Goal: Task Accomplishment & Management: Use online tool/utility

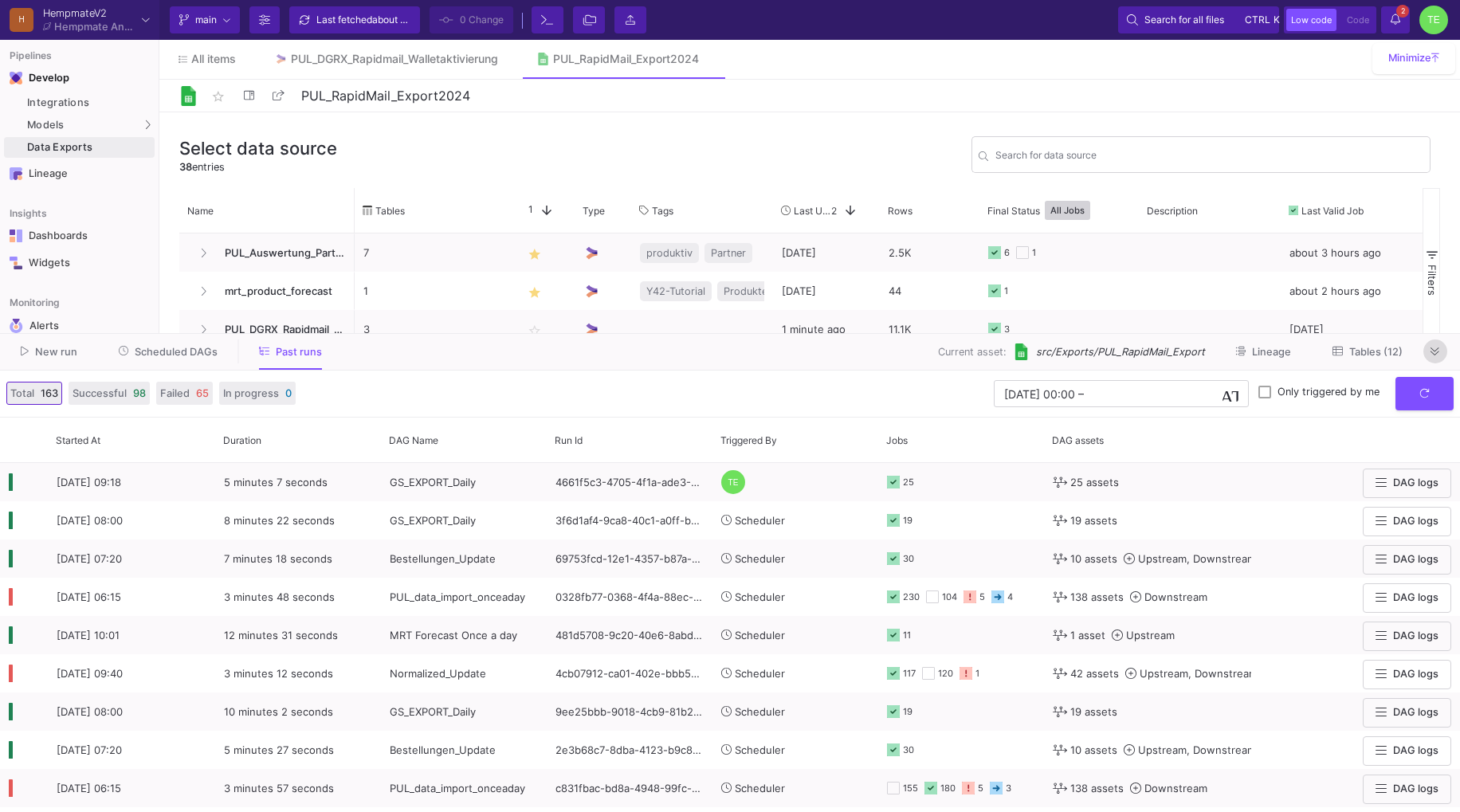
click at [1437, 350] on icon at bounding box center [1435, 352] width 9 height 11
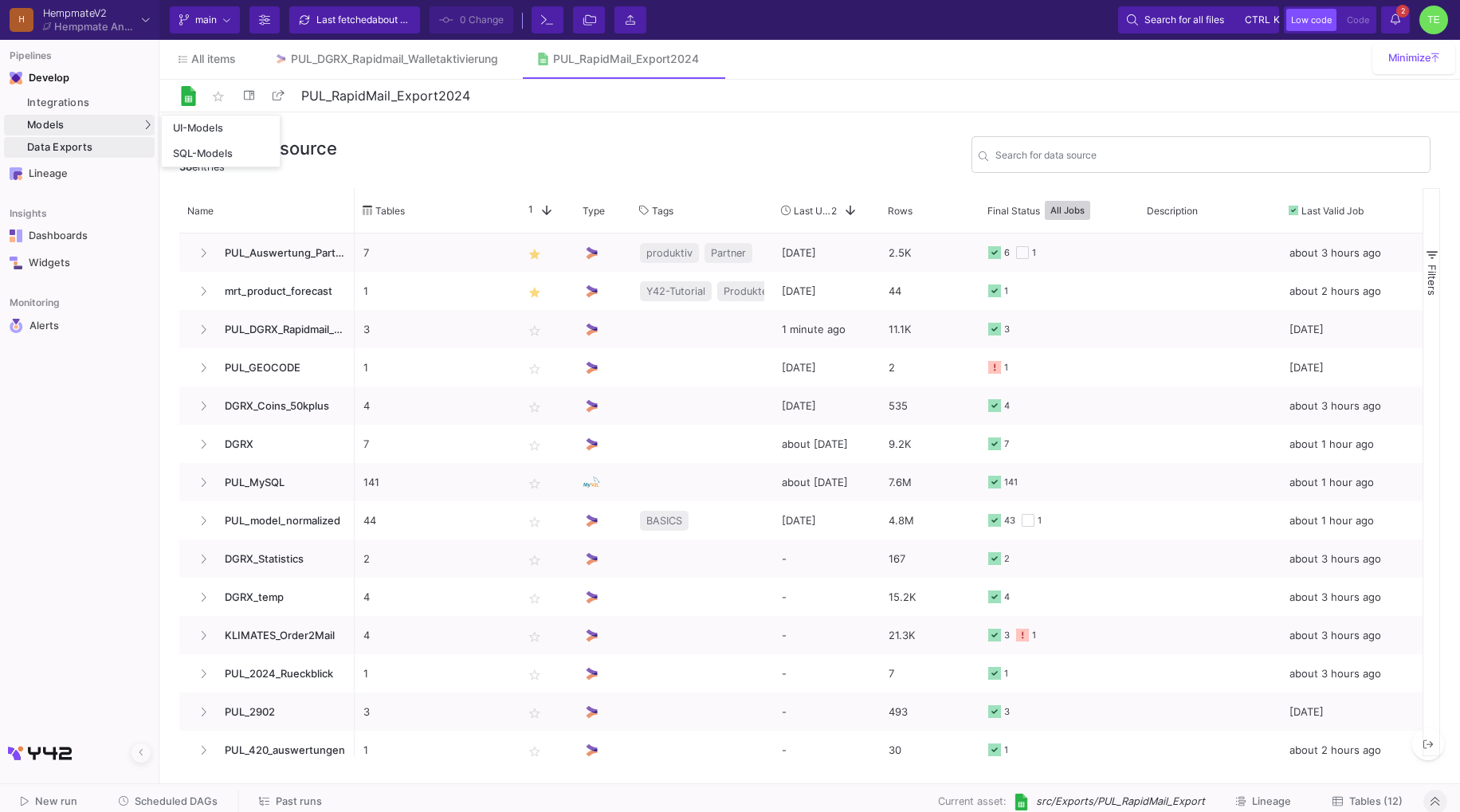
click at [42, 121] on span "Models" at bounding box center [46, 125] width 37 height 12
click at [221, 123] on div "UI-Models" at bounding box center [199, 128] width 52 height 12
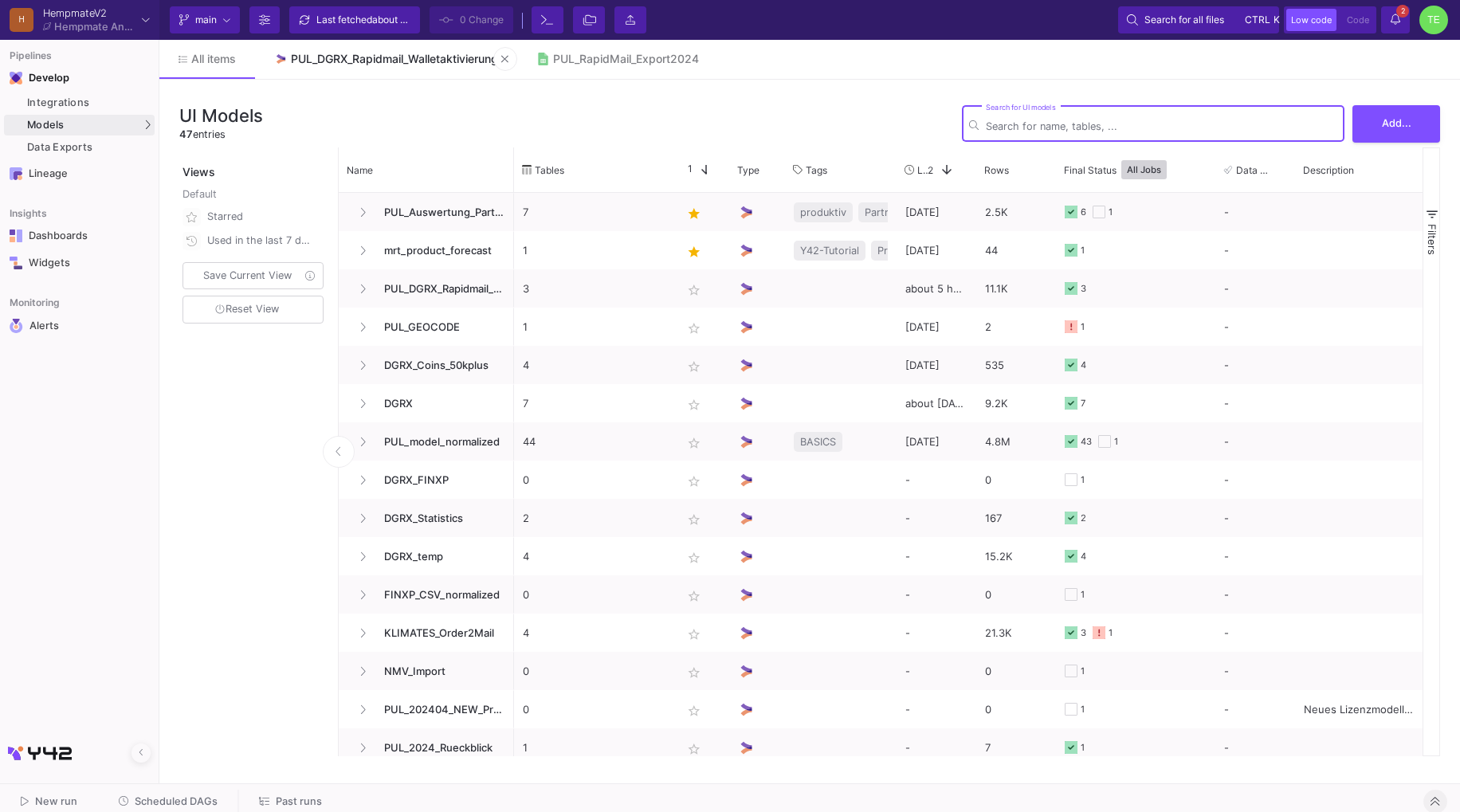
click at [363, 62] on div "PUL_DGRX_Rapidmail_Walletaktivierung" at bounding box center [394, 59] width 207 height 12
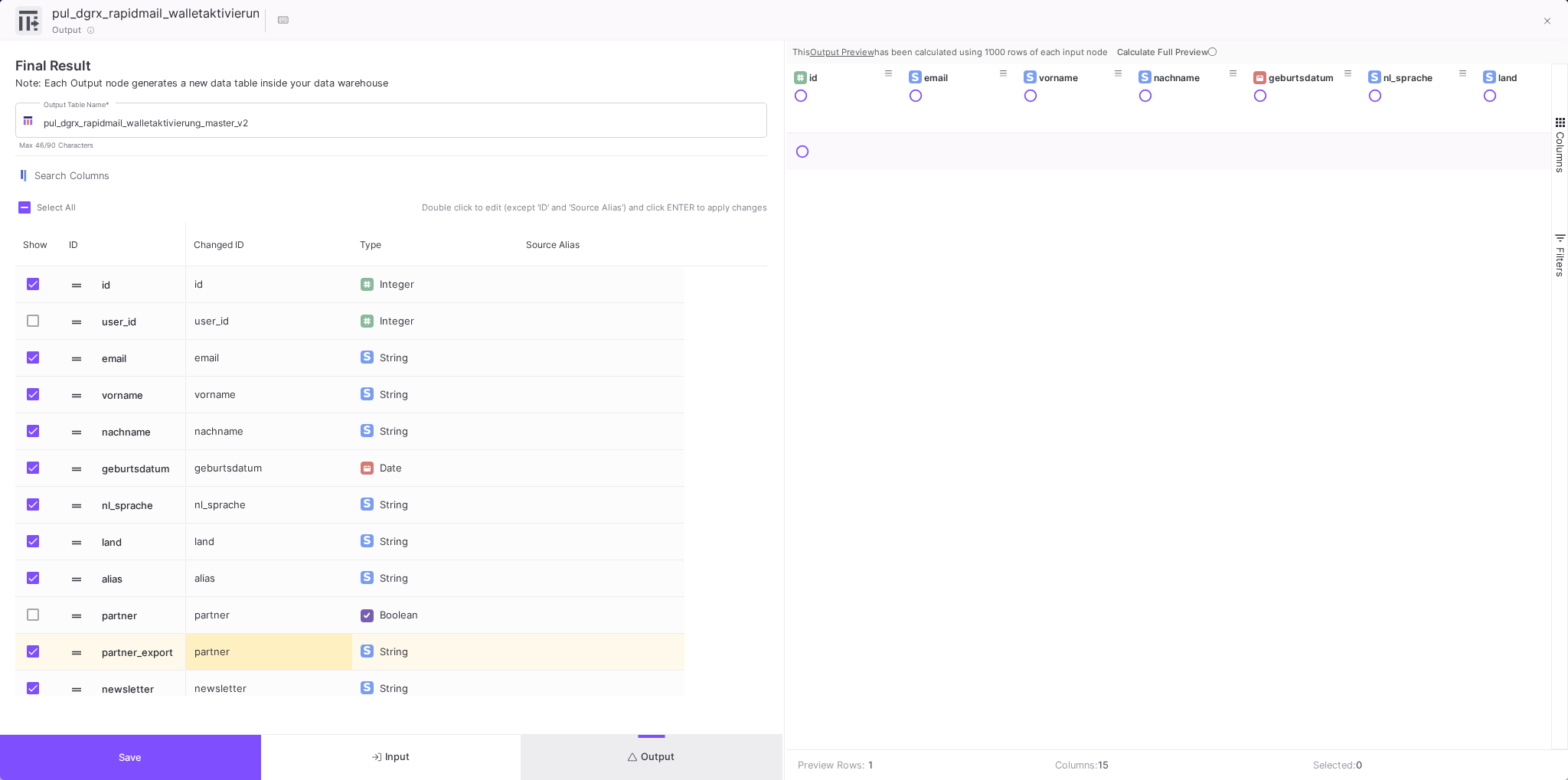
type input "-20"
click at [712, 750] on button "Output" at bounding box center [652, 757] width 261 height 45
click at [1165, 55] on span "Calculate Full Preview" at bounding box center [1168, 51] width 103 height 11
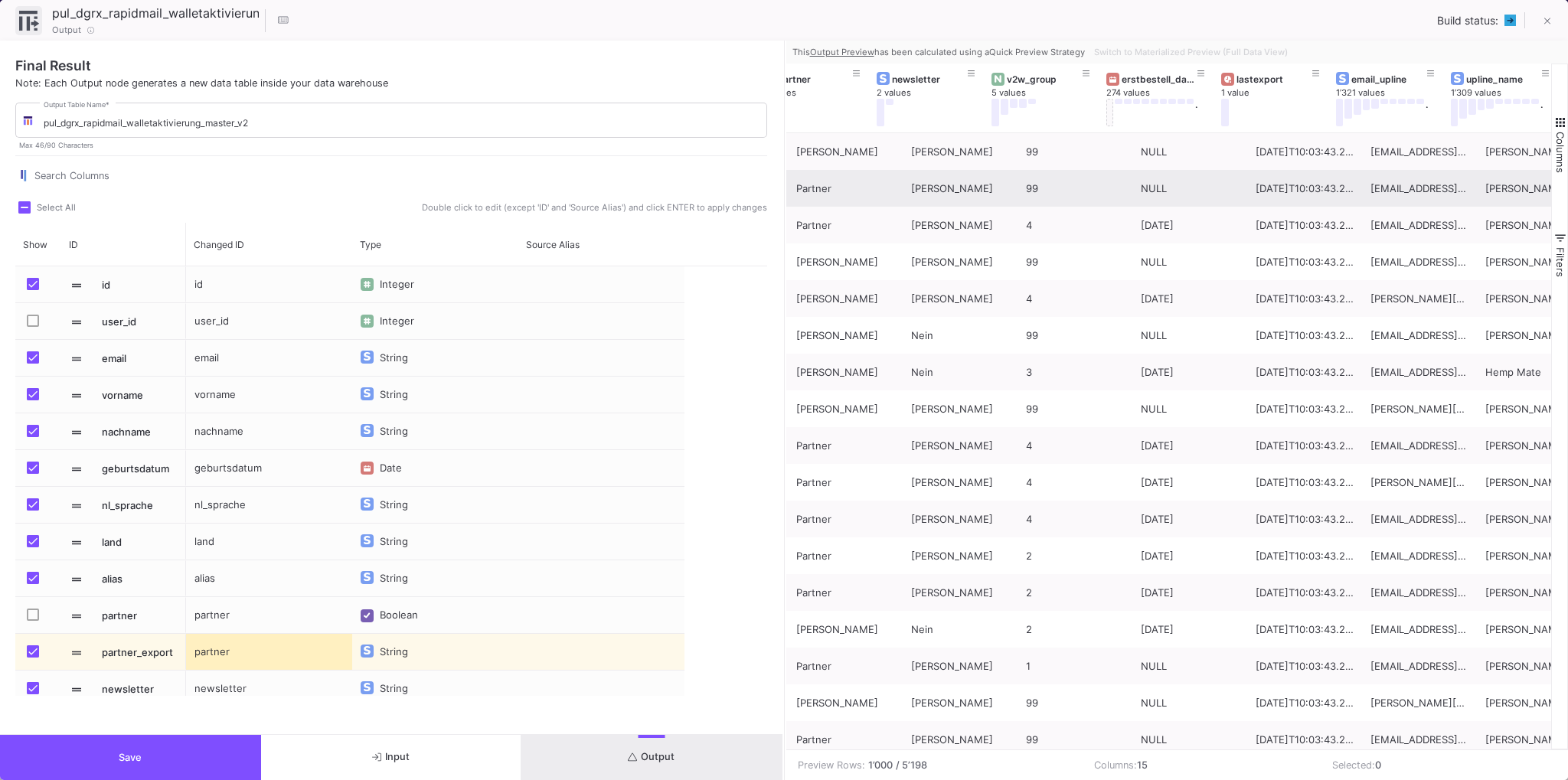
scroll to position [0, 958]
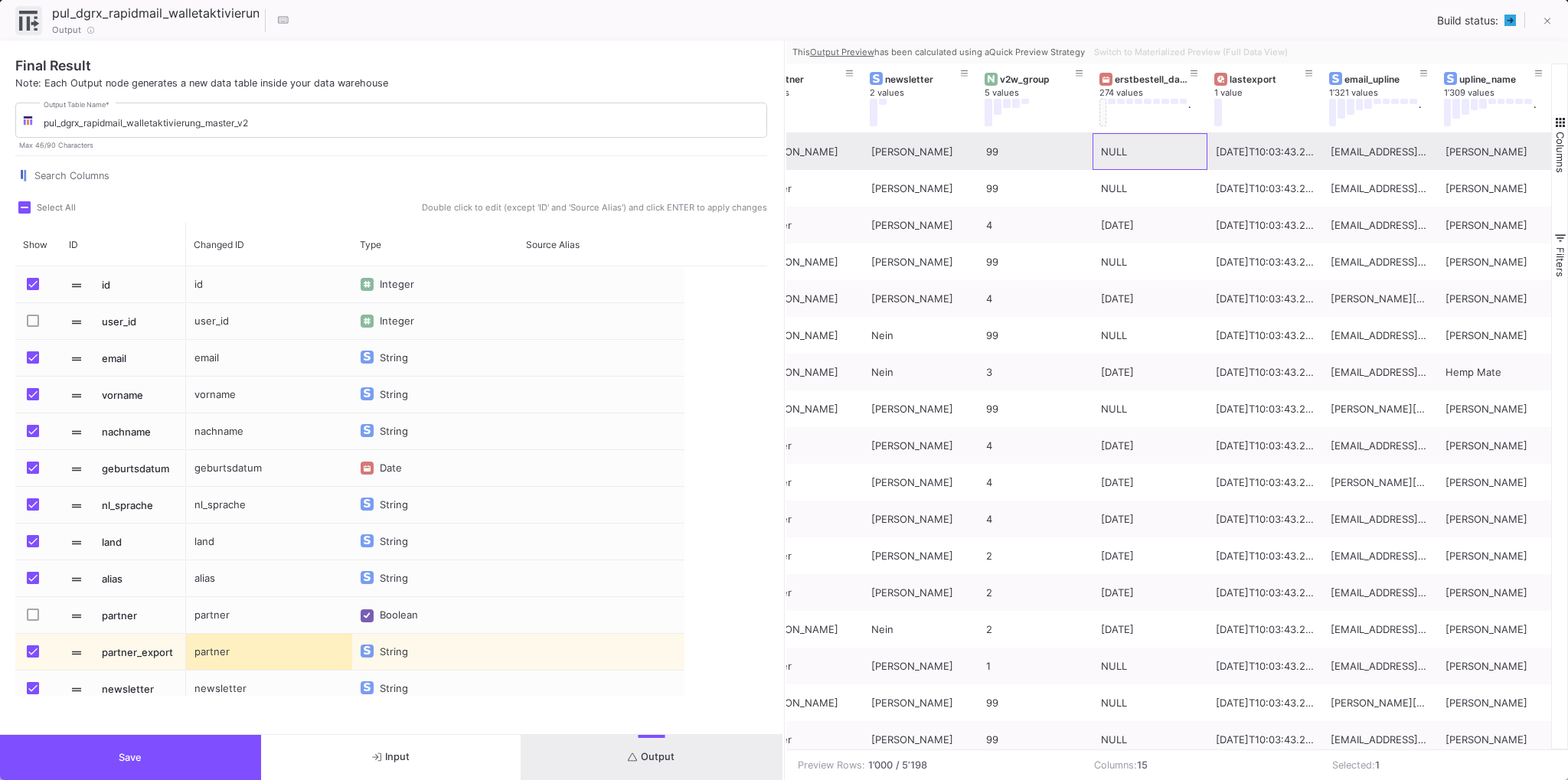
click at [1172, 152] on div "NULL" at bounding box center [1150, 152] width 98 height 36
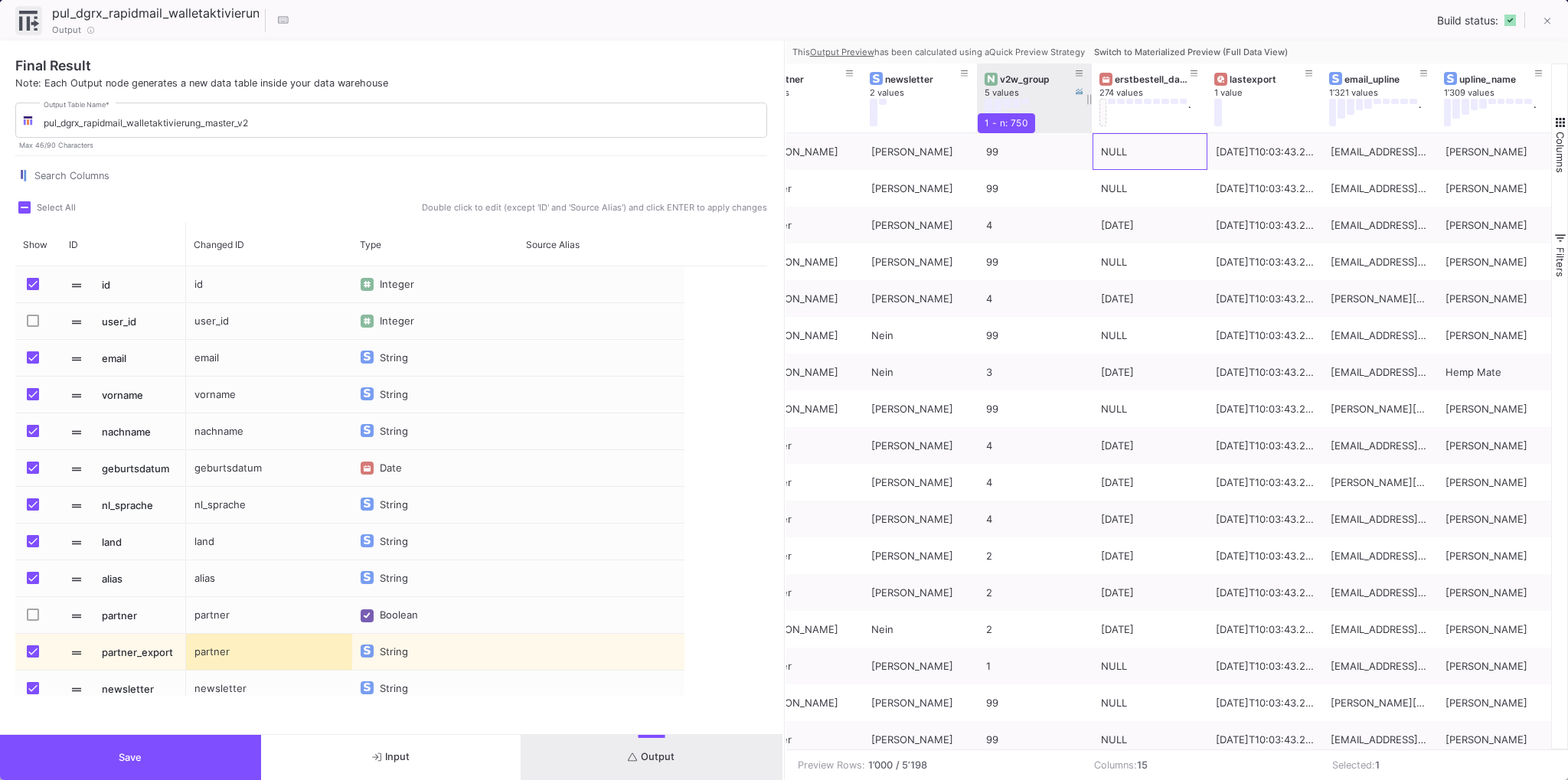
click at [1004, 104] on button at bounding box center [1006, 103] width 8 height 9
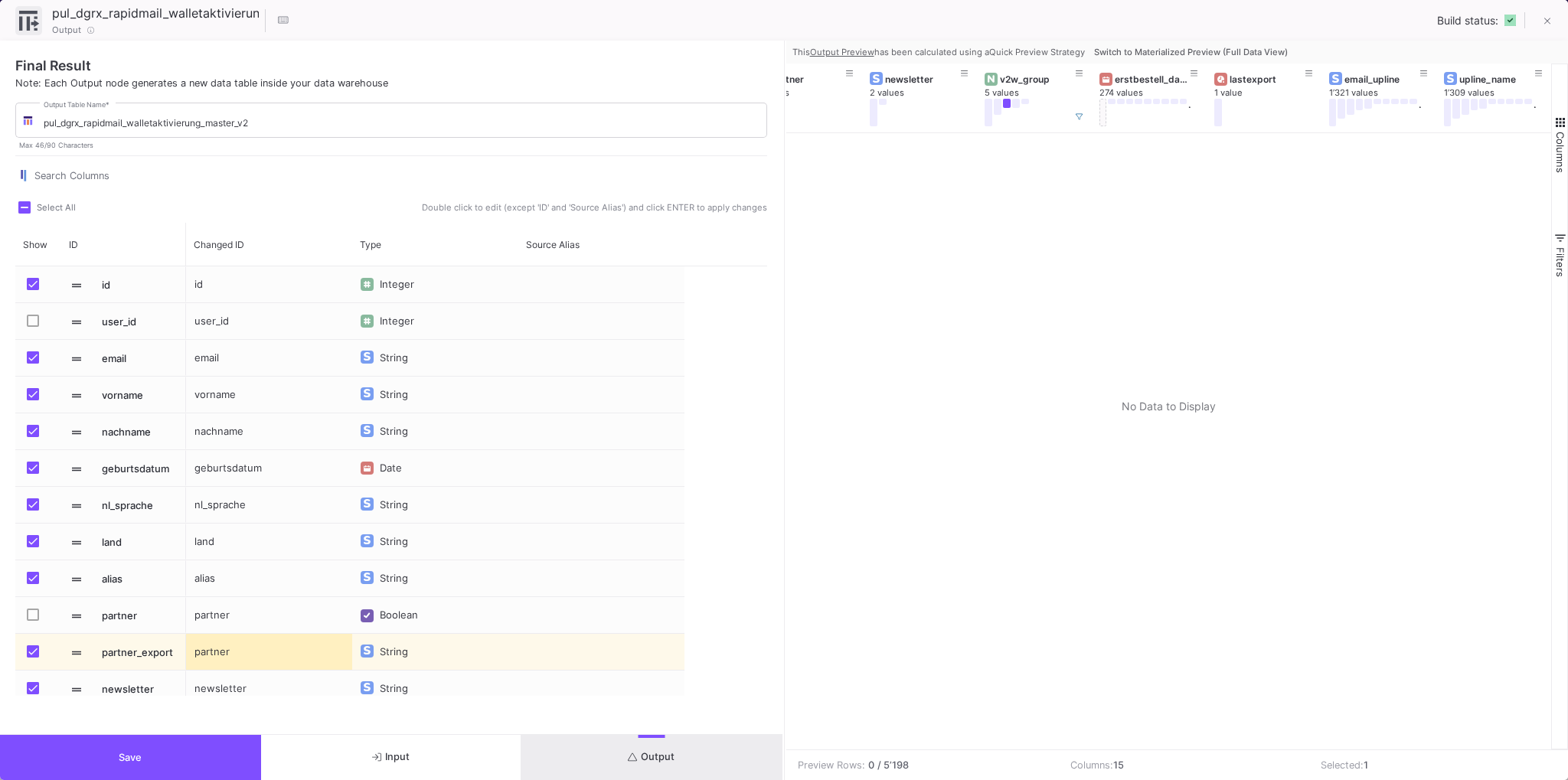
click at [1144, 47] on span "Switch to Materialized Preview (Full Data View)" at bounding box center [1191, 51] width 194 height 11
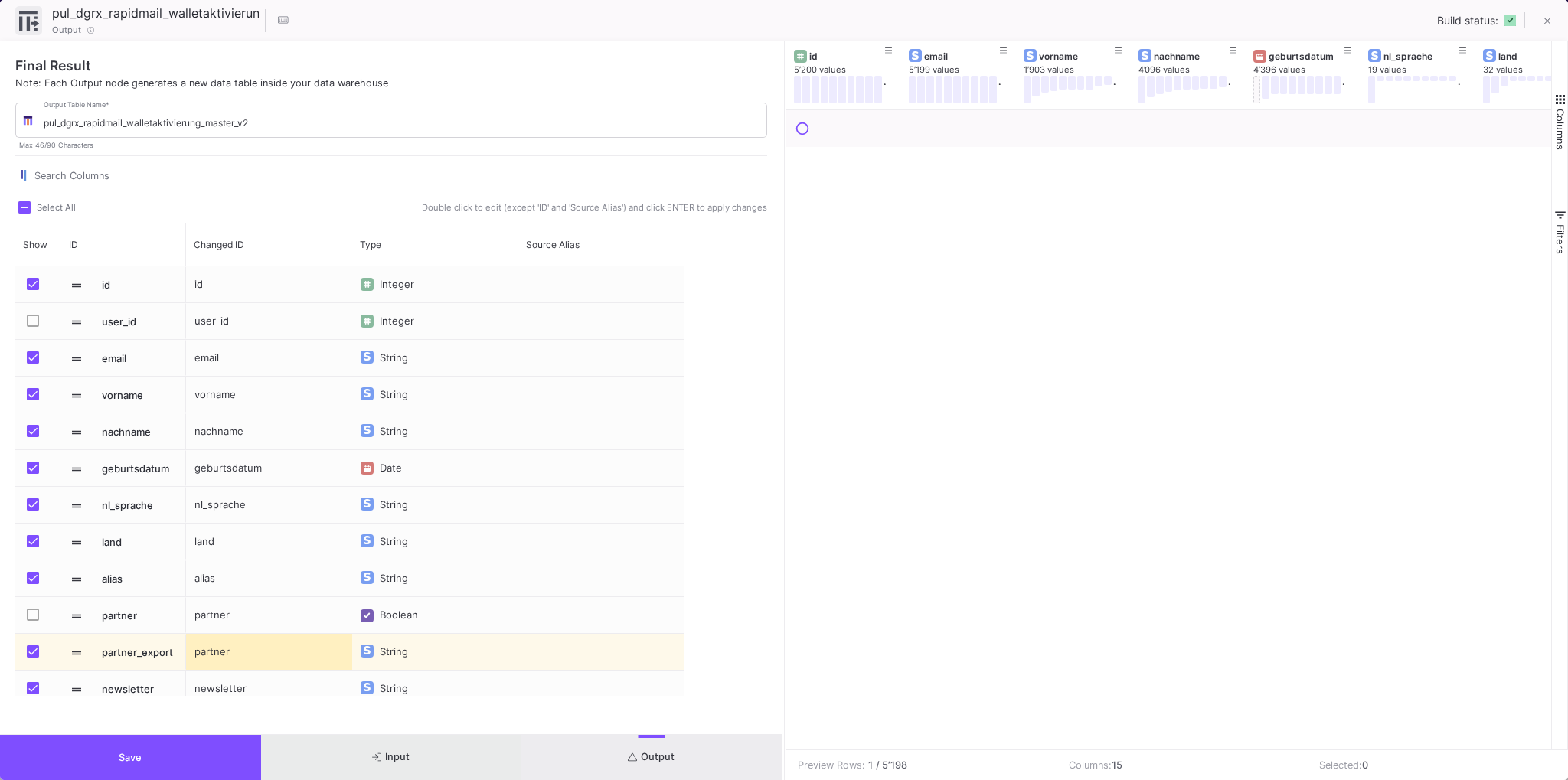
drag, startPoint x: 405, startPoint y: 758, endPoint x: 939, endPoint y: 390, distance: 648.5
click at [405, 757] on span "Input" at bounding box center [391, 756] width 38 height 11
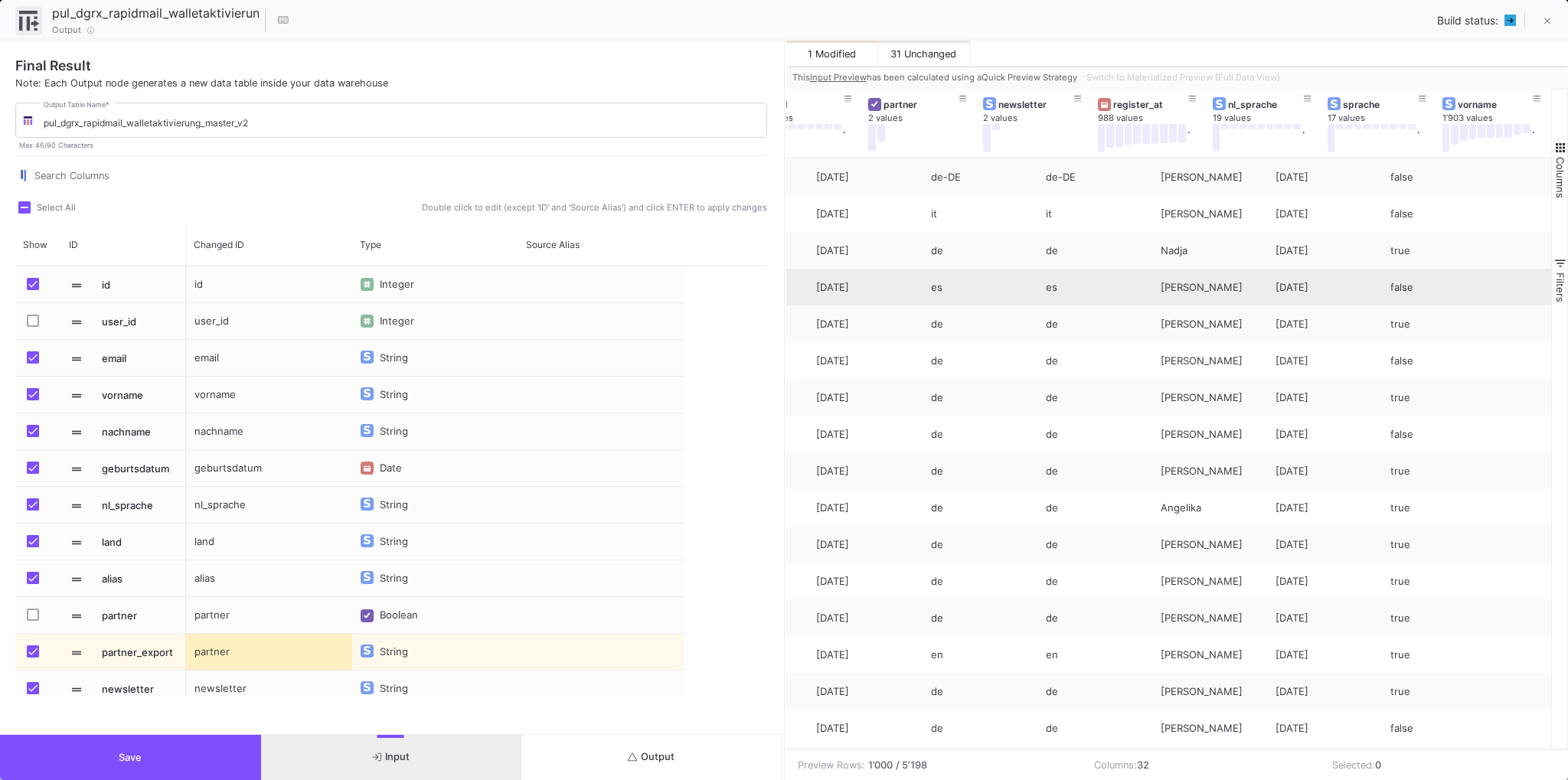
scroll to position [0, 499]
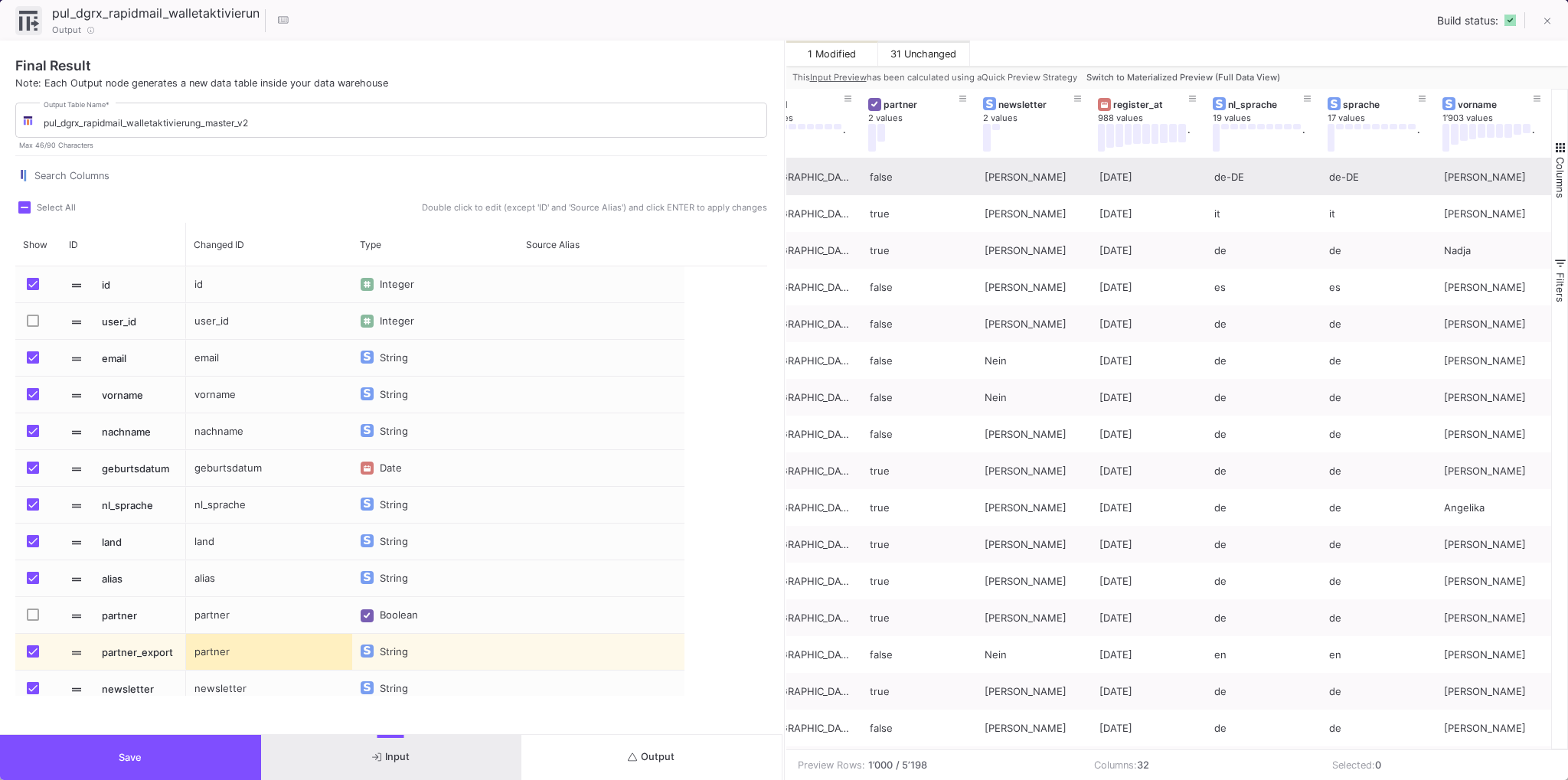
click at [1138, 178] on div "[DATE]" at bounding box center [1149, 177] width 98 height 36
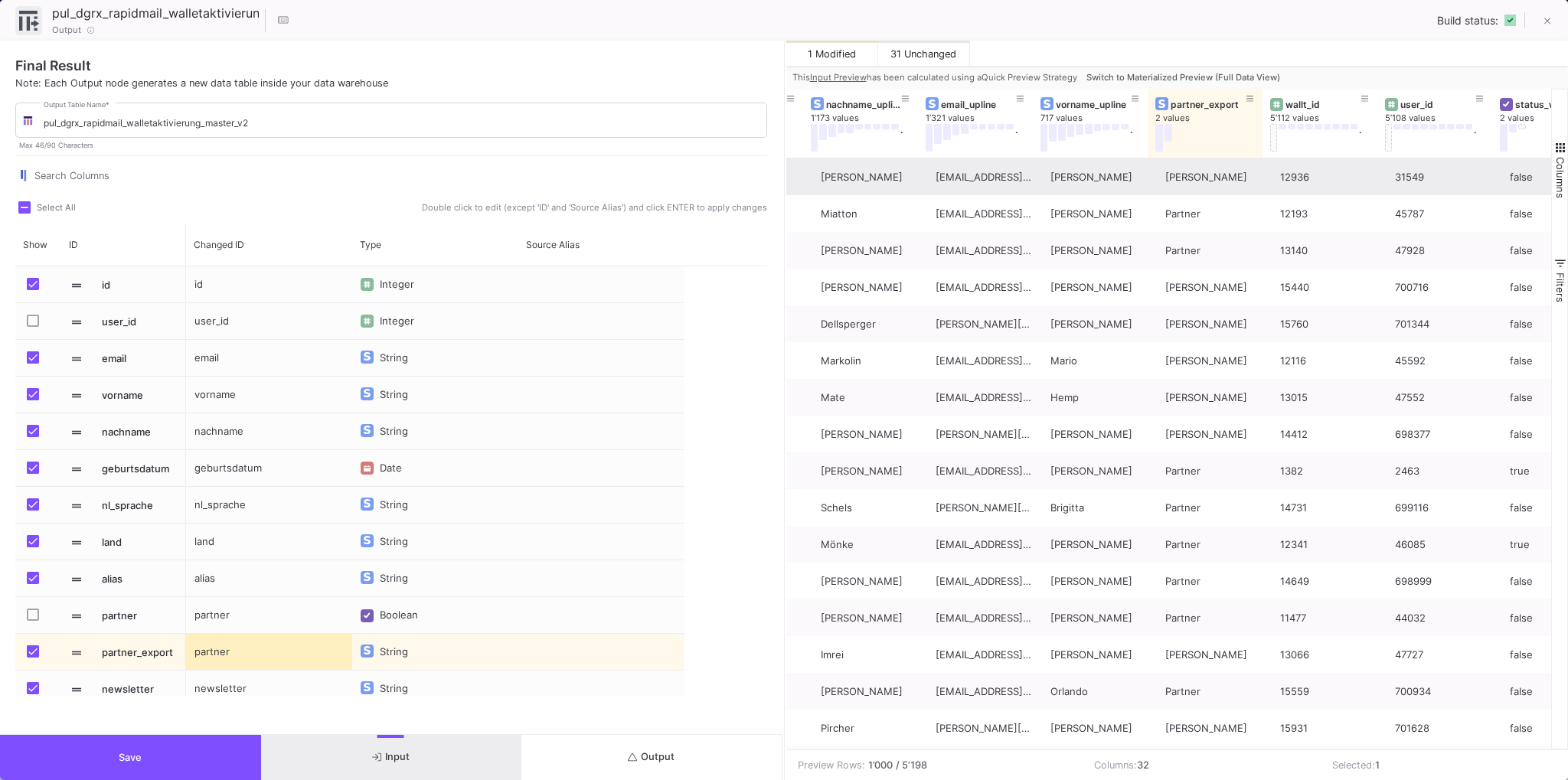
scroll to position [0, 0]
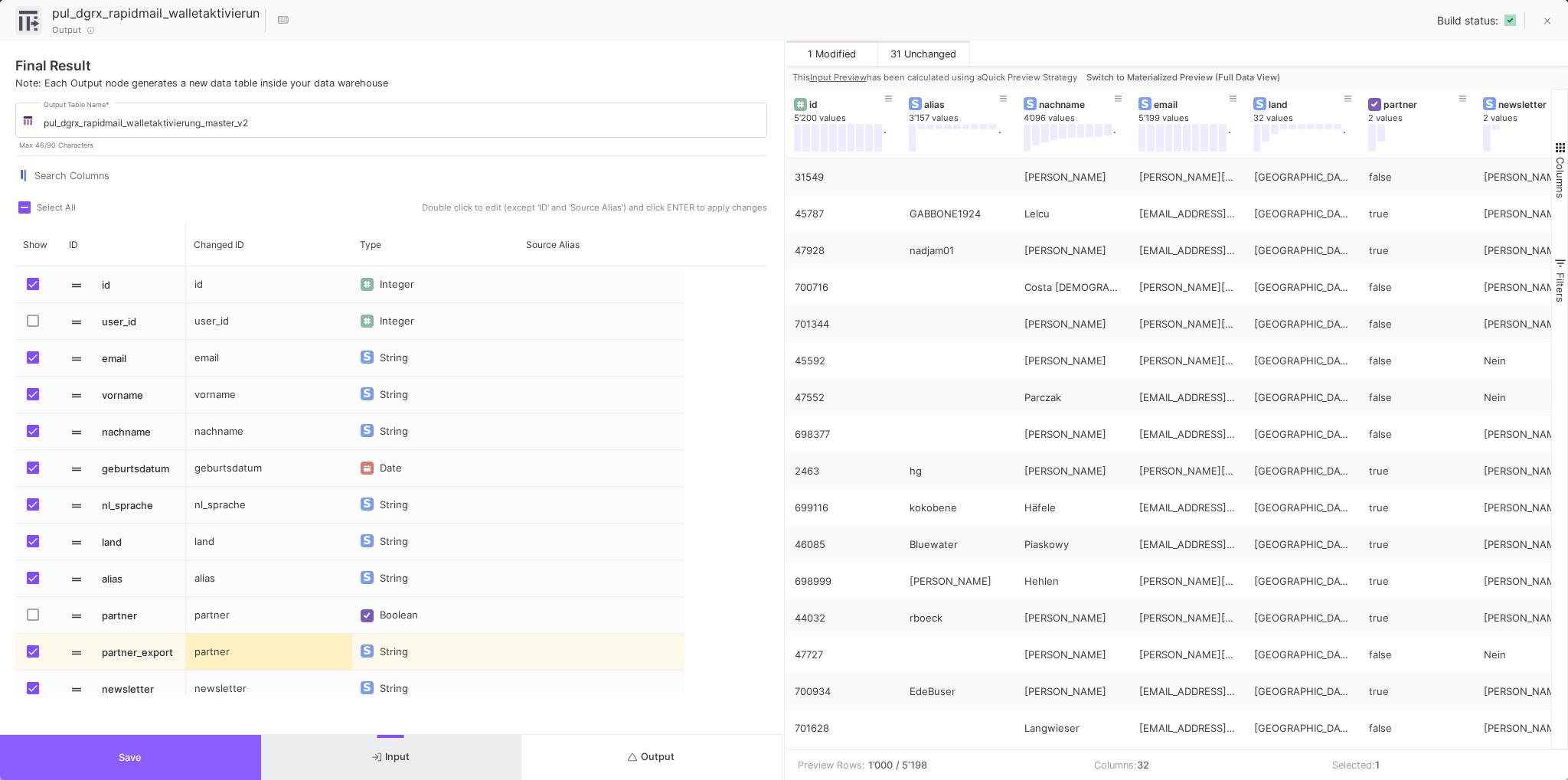
click at [148, 748] on button "Save" at bounding box center [130, 757] width 261 height 45
